Goal: Register for event/course

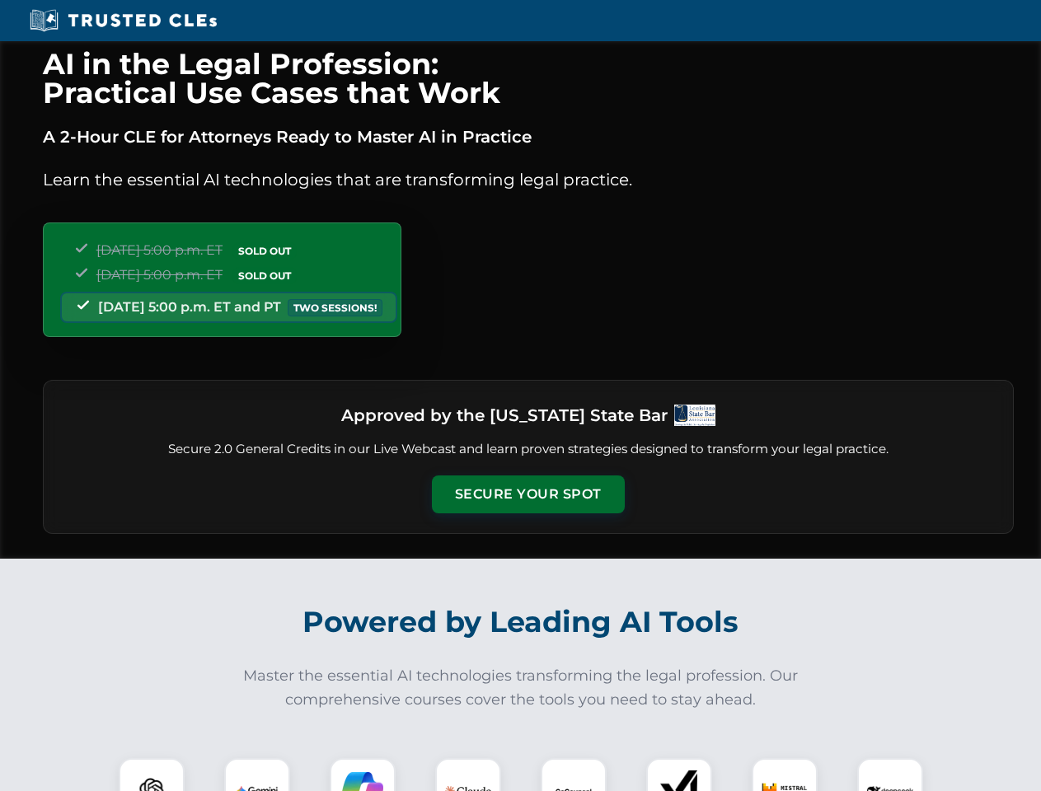
click at [527, 494] on button "Secure Your Spot" at bounding box center [528, 494] width 193 height 38
click at [152, 774] on img at bounding box center [152, 791] width 48 height 48
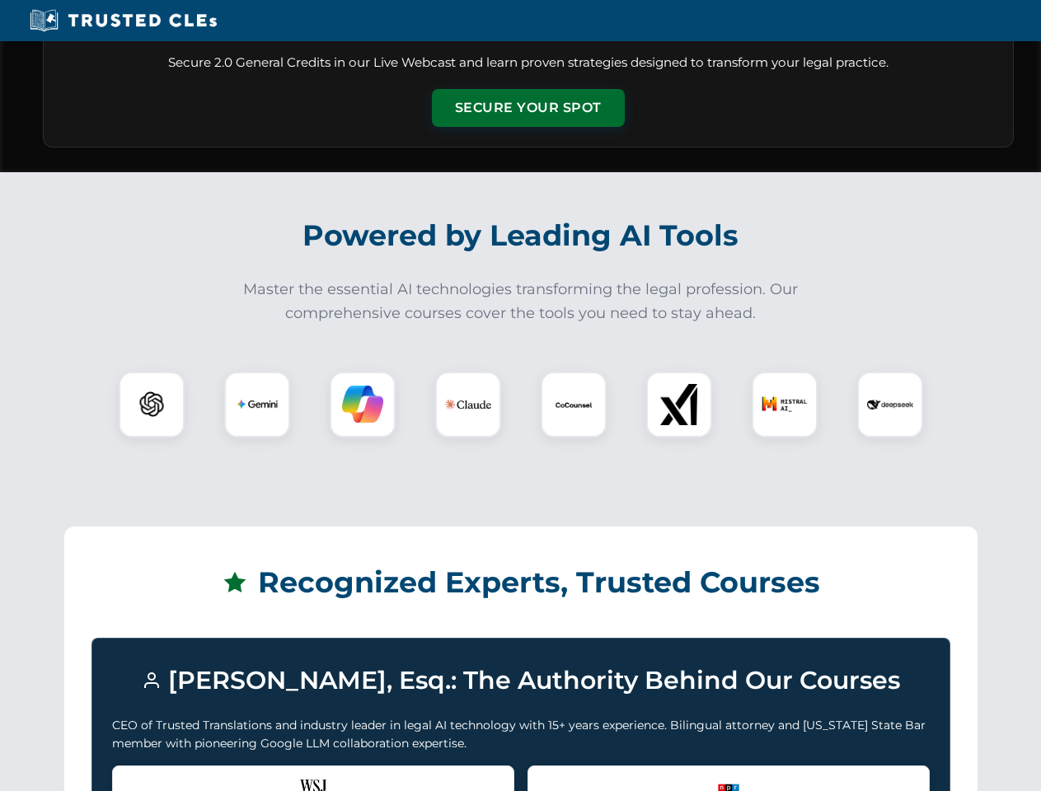
click at [257, 774] on div "Recognized by the WSJ [PERSON_NAME] was featured for his expertise in AI legal …" at bounding box center [313, 798] width 402 height 66
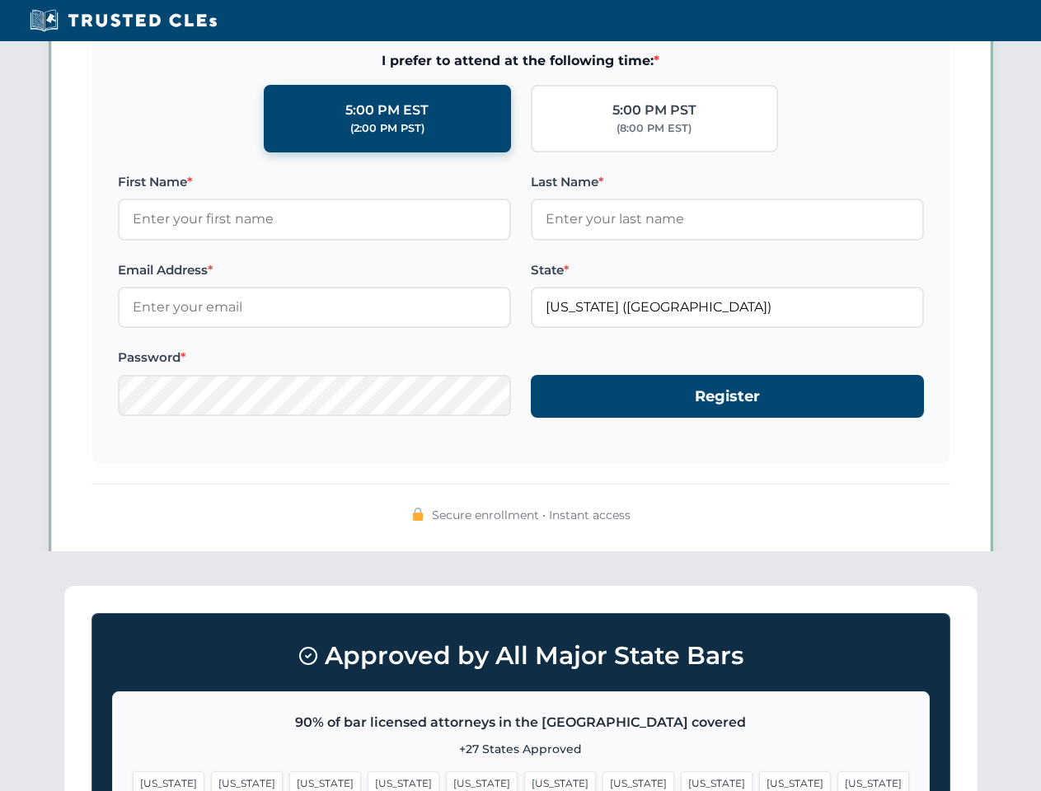
click at [602, 774] on span "[US_STATE]" at bounding box center [638, 783] width 72 height 24
click at [759, 774] on span "[US_STATE]" at bounding box center [795, 783] width 72 height 24
